Goal: Task Accomplishment & Management: Use online tool/utility

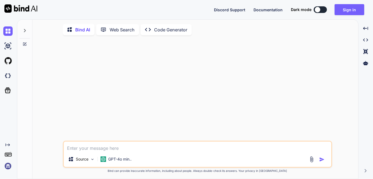
type textarea "x"
click at [105, 150] on textarea at bounding box center [198, 146] width 268 height 10
type textarea "hello"
drag, startPoint x: 320, startPoint y: 158, endPoint x: 323, endPoint y: 159, distance: 3.0
click at [321, 158] on img "button" at bounding box center [321, 158] width 5 height 5
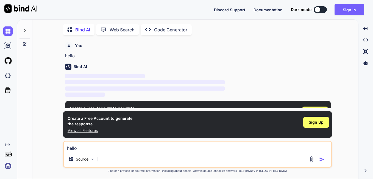
scroll to position [2, 0]
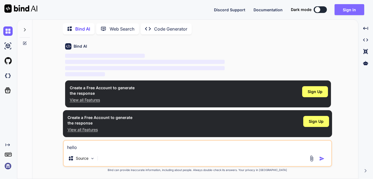
click at [352, 7] on button "Sign in" at bounding box center [350, 9] width 30 height 11
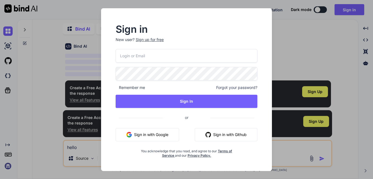
type input "[EMAIL_ADDRESS][DOMAIN_NAME]"
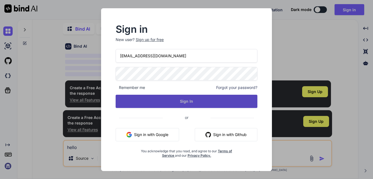
click at [173, 96] on button "Sign In" at bounding box center [187, 101] width 142 height 13
click at [184, 100] on button "Sign In" at bounding box center [187, 101] width 142 height 13
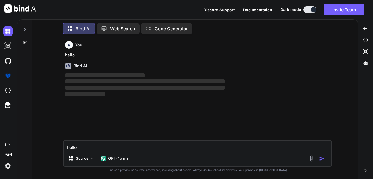
scroll to position [3, 0]
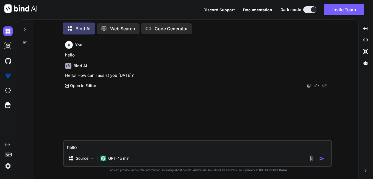
click at [114, 147] on textarea "hello" at bounding box center [198, 145] width 268 height 10
paste textarea "lorem ips dolorsi ametco adi elit seddoeiusm Tempo Incid UTL Etdo Magna, al Eni…"
type textarea "lorem ips dolorsi ametco adi elit seddoeiusm Tempo Incid UTL Etdo Magna, al Eni…"
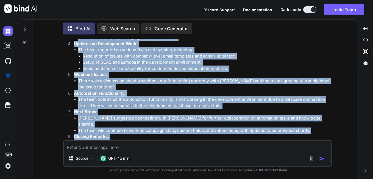
scroll to position [620, 0]
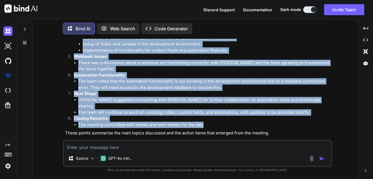
drag, startPoint x: 65, startPoint y: 79, endPoint x: 277, endPoint y: 120, distance: 216.0
click at [277, 120] on ol "Introductions and Greetings : Team members greeted each other and confirmed att…" at bounding box center [198, 44] width 266 height 167
copy ol "Introductions and Greetings : Team members greeted each other and confirmed att…"
